Goal: Task Accomplishment & Management: Manage account settings

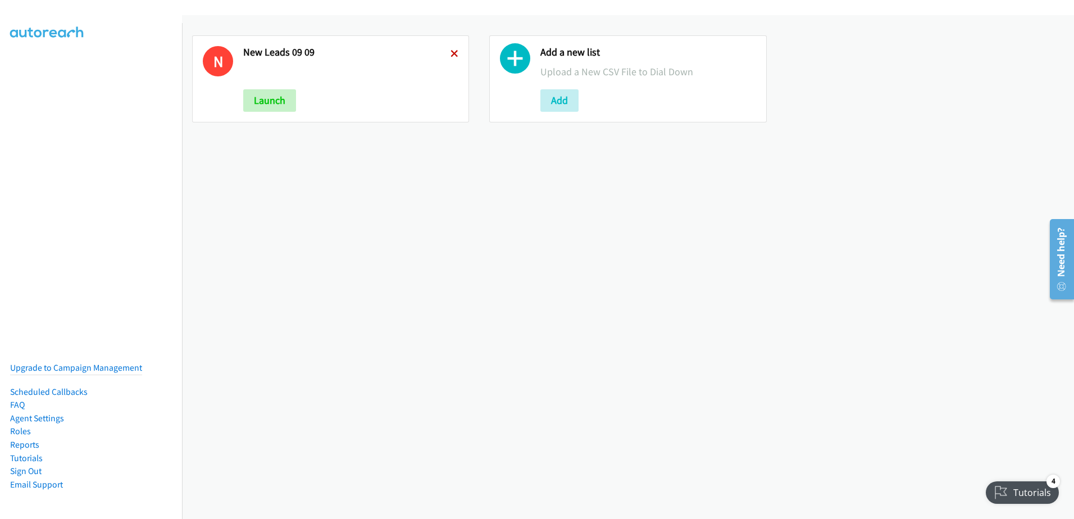
click at [452, 56] on icon at bounding box center [454, 55] width 8 height 8
click at [454, 48] on link at bounding box center [454, 53] width 8 height 13
